Goal: Task Accomplishment & Management: Use online tool/utility

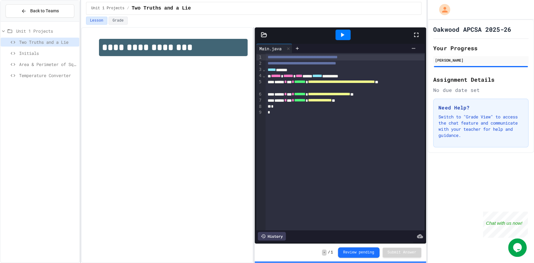
click at [51, 78] on span "Temperature Converter" at bounding box center [48, 75] width 58 height 6
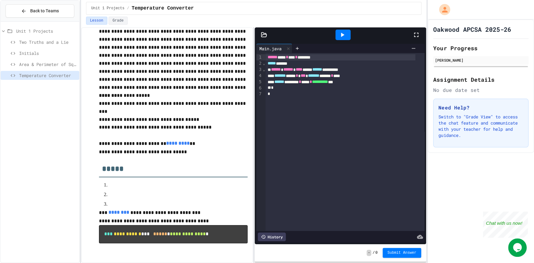
scroll to position [37, 0]
click at [128, 181] on p at bounding box center [173, 185] width 129 height 8
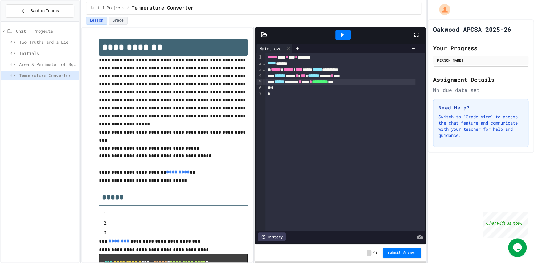
click at [366, 84] on div "**********" at bounding box center [340, 82] width 150 height 6
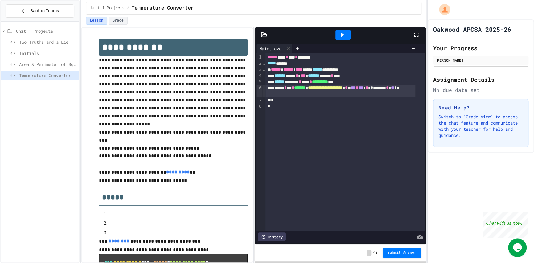
click at [337, 36] on div at bounding box center [342, 35] width 15 height 10
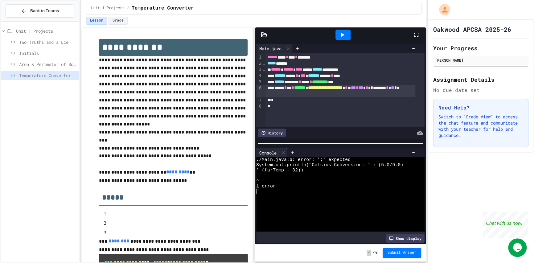
click at [330, 95] on div "**********" at bounding box center [340, 91] width 150 height 12
click at [342, 38] on icon at bounding box center [341, 34] width 7 height 7
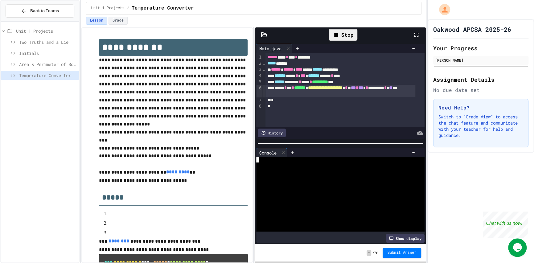
click at [283, 168] on div at bounding box center [335, 170] width 158 height 5
click at [284, 150] on icon at bounding box center [283, 152] width 4 height 4
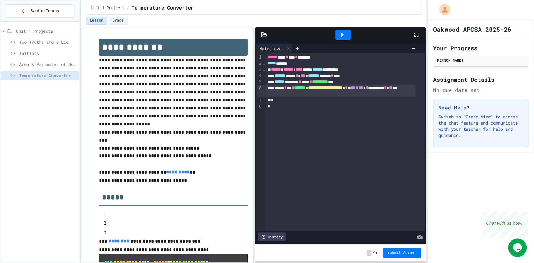
click at [380, 82] on div "**********" at bounding box center [340, 82] width 150 height 6
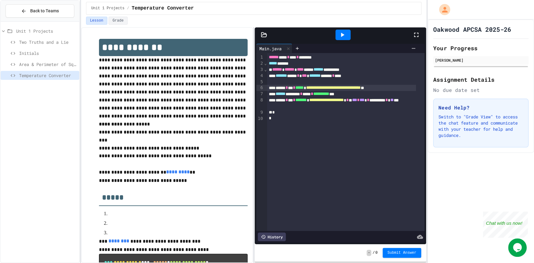
click at [346, 35] on div at bounding box center [342, 35] width 15 height 10
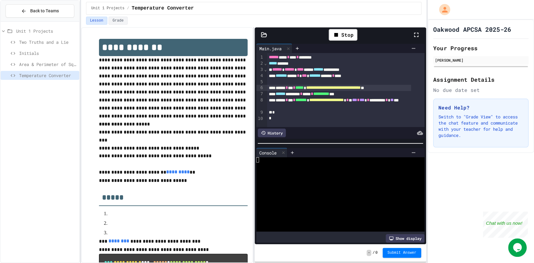
click at [303, 157] on div at bounding box center [335, 159] width 158 height 5
click at [364, 173] on div at bounding box center [335, 175] width 158 height 5
click at [343, 39] on div at bounding box center [342, 35] width 15 height 10
click at [354, 168] on div at bounding box center [335, 170] width 158 height 5
click at [342, 38] on icon at bounding box center [341, 34] width 7 height 7
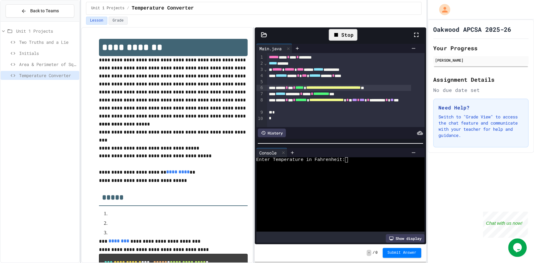
click at [358, 173] on div at bounding box center [335, 175] width 158 height 5
click at [341, 37] on icon at bounding box center [341, 34] width 7 height 7
click at [366, 184] on div at bounding box center [335, 186] width 158 height 5
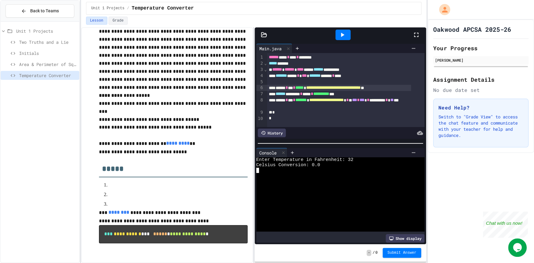
scroll to position [30, 0]
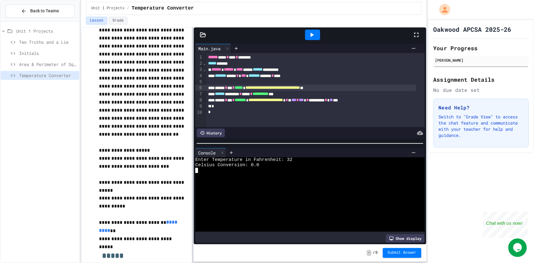
click at [193, 112] on div at bounding box center [192, 145] width 1 height 236
click at [341, 100] on div "**********" at bounding box center [311, 100] width 210 height 6
click at [316, 42] on div at bounding box center [312, 35] width 21 height 17
click at [310, 35] on icon at bounding box center [311, 35] width 3 height 4
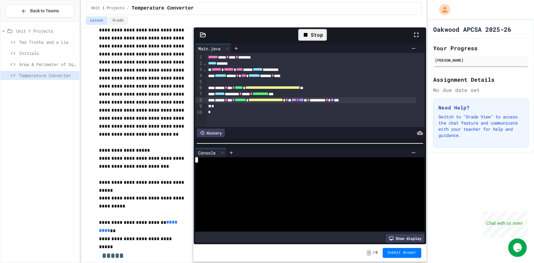
click at [275, 175] on div at bounding box center [304, 175] width 219 height 5
click at [312, 39] on div at bounding box center [312, 35] width 15 height 10
click at [299, 169] on div at bounding box center [304, 170] width 219 height 5
click at [314, 36] on icon at bounding box center [311, 34] width 7 height 7
click at [294, 178] on div at bounding box center [304, 180] width 219 height 5
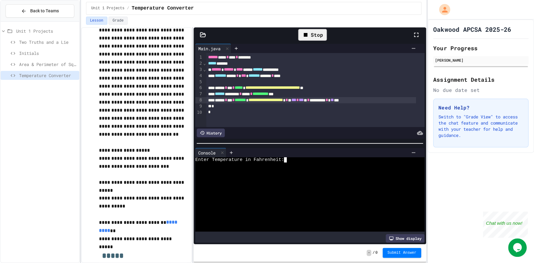
scroll to position [0, 0]
click at [227, 151] on div at bounding box center [231, 152] width 10 height 9
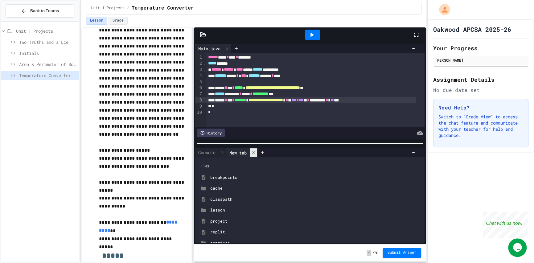
click at [255, 152] on icon at bounding box center [253, 152] width 4 height 4
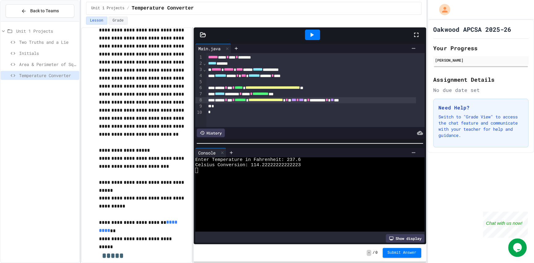
click at [317, 34] on div at bounding box center [312, 35] width 15 height 10
click at [279, 180] on div at bounding box center [304, 180] width 219 height 5
click at [222, 151] on icon at bounding box center [222, 152] width 4 height 4
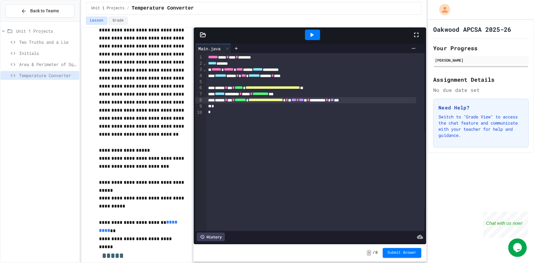
click at [329, 104] on div "*" at bounding box center [311, 106] width 210 height 6
click at [296, 102] on span "***" at bounding box center [293, 100] width 5 height 4
click at [311, 39] on div at bounding box center [312, 35] width 15 height 10
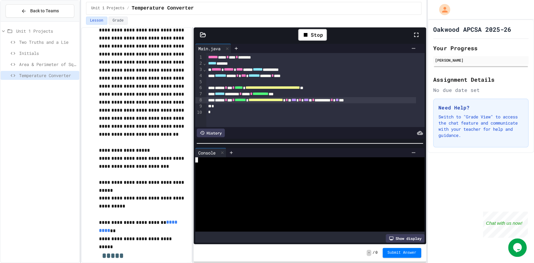
click at [263, 173] on div at bounding box center [304, 175] width 219 height 5
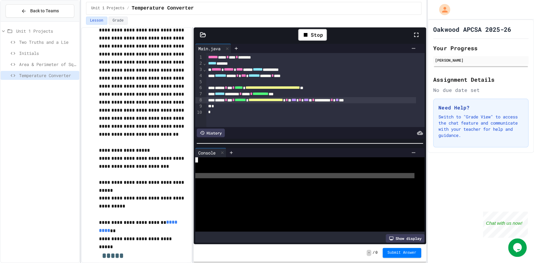
click at [263, 173] on div at bounding box center [304, 175] width 219 height 5
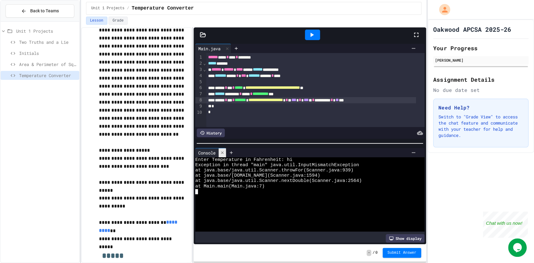
click at [223, 150] on icon at bounding box center [222, 152] width 4 height 4
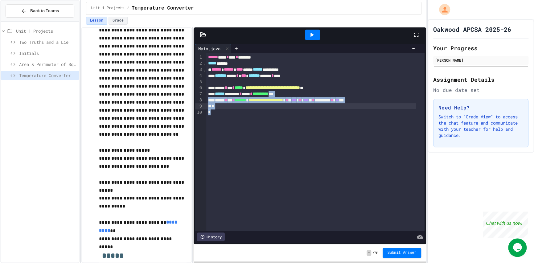
drag, startPoint x: 223, startPoint y: 149, endPoint x: 296, endPoint y: 87, distance: 95.8
click at [296, 87] on div "**********" at bounding box center [315, 142] width 219 height 178
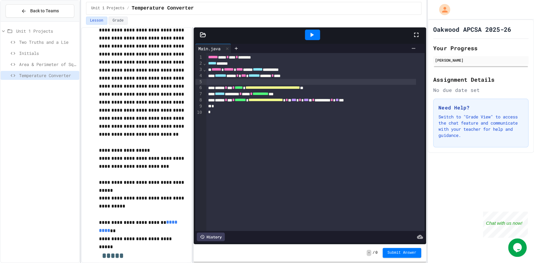
click at [224, 82] on div at bounding box center [311, 82] width 210 height 6
click at [393, 249] on button "Submit Answer" at bounding box center [401, 252] width 39 height 10
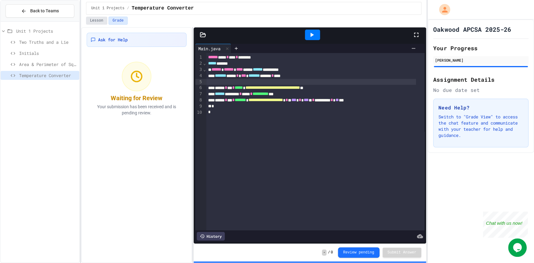
click at [94, 20] on button "Lesson" at bounding box center [96, 21] width 21 height 8
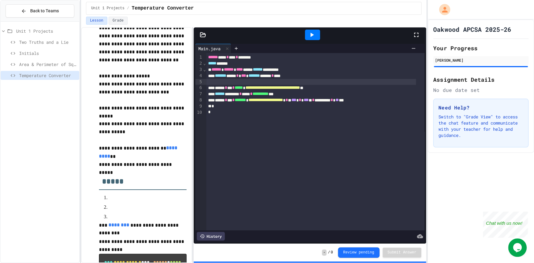
scroll to position [141, 0]
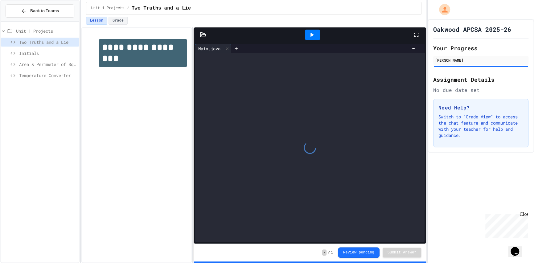
click at [72, 76] on span "Temperature Converter" at bounding box center [48, 75] width 58 height 6
